Goal: Information Seeking & Learning: Check status

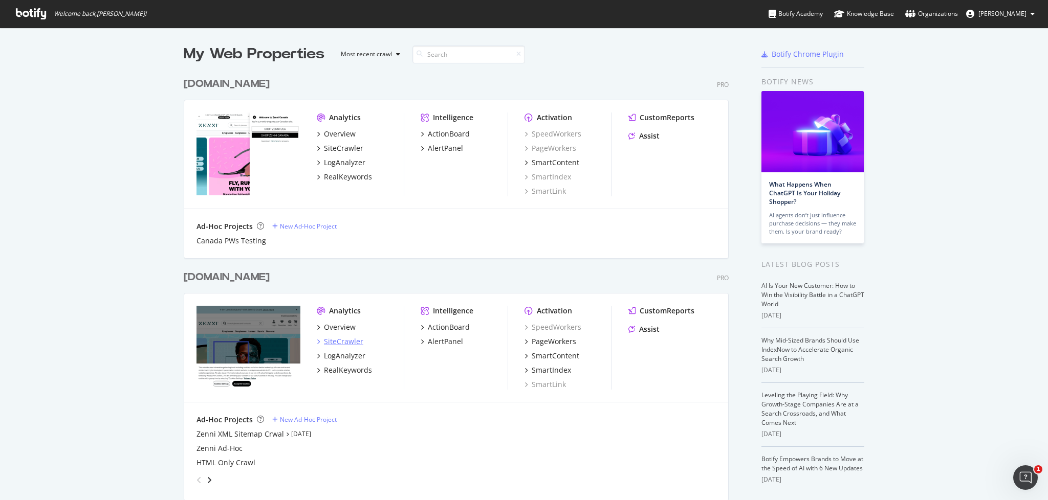
click at [331, 340] on div "SiteCrawler" at bounding box center [343, 342] width 39 height 10
